Goal: Information Seeking & Learning: Learn about a topic

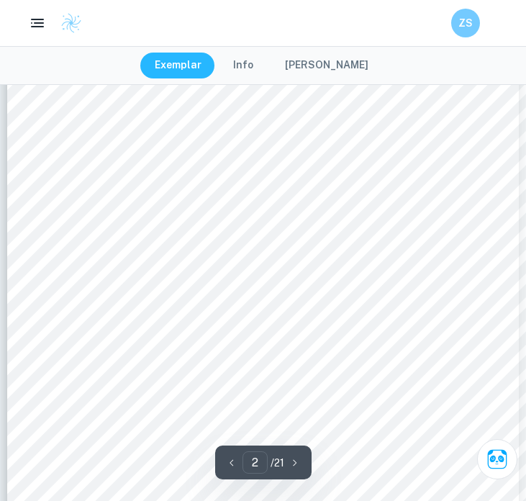
scroll to position [887, 0]
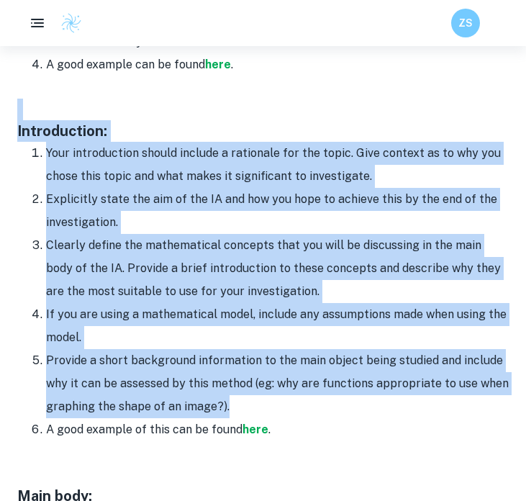
scroll to position [908, 0]
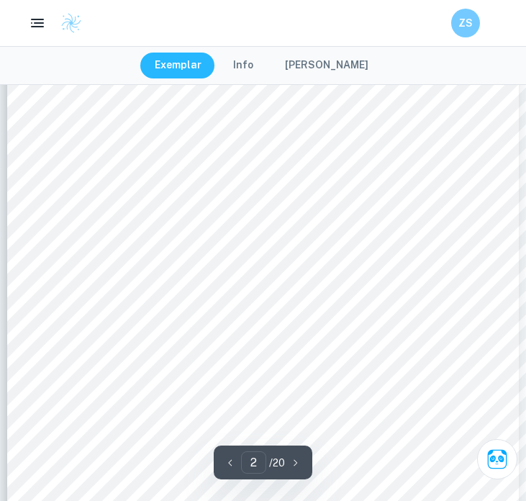
scroll to position [873, 0]
